Goal: Entertainment & Leisure: Consume media (video, audio)

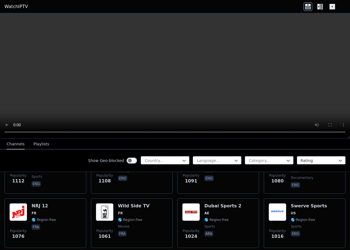
scroll to position [940, 0]
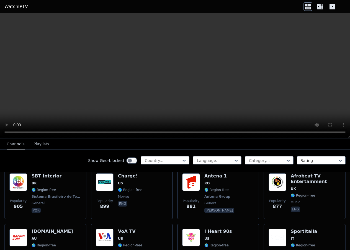
click at [321, 6] on icon at bounding box center [321, 7] width 3 height 6
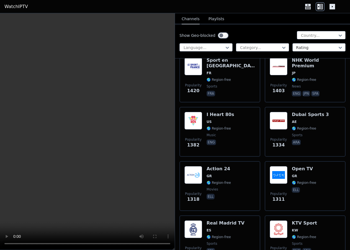
click at [332, 7] on icon at bounding box center [332, 7] width 6 height 6
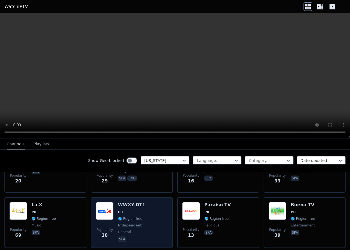
scroll to position [166, 0]
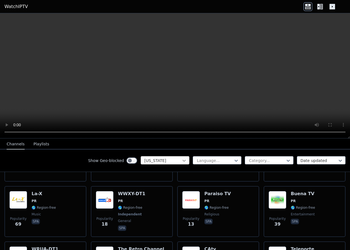
click at [182, 160] on icon at bounding box center [183, 161] width 3 height 2
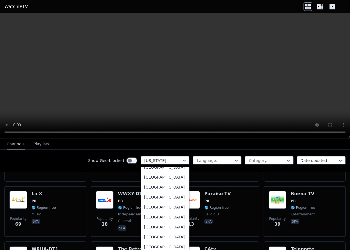
scroll to position [830, 0]
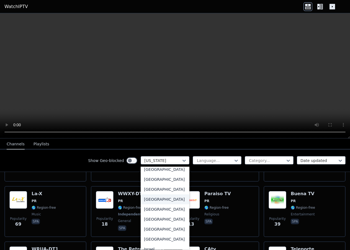
click at [146, 204] on div "[GEOGRAPHIC_DATA]" at bounding box center [165, 199] width 49 height 10
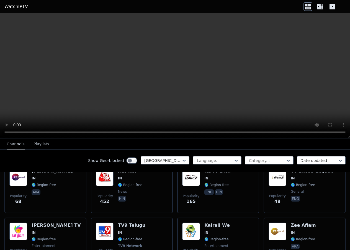
scroll to position [278, 0]
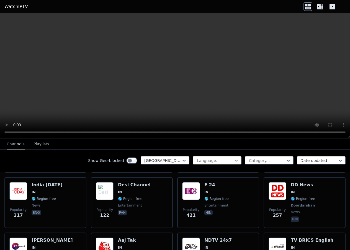
click at [234, 160] on icon at bounding box center [235, 161] width 3 height 2
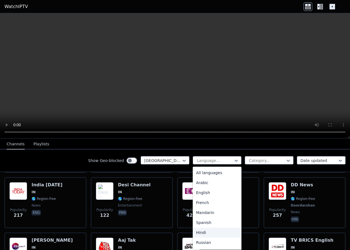
click at [202, 233] on div "Hindi" at bounding box center [217, 232] width 49 height 10
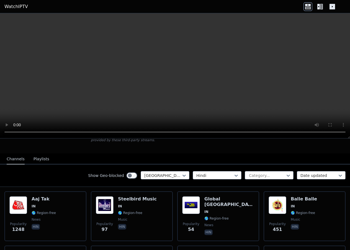
scroll to position [28, 0]
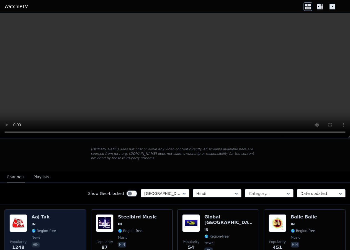
click at [40, 214] on h6 "Aaj Tak" at bounding box center [44, 217] width 24 height 6
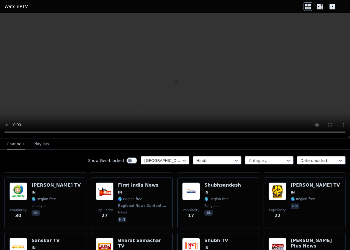
scroll to position [387, 0]
click at [18, 7] on link "WatchIPTV" at bounding box center [16, 6] width 24 height 7
